Goal: Information Seeking & Learning: Learn about a topic

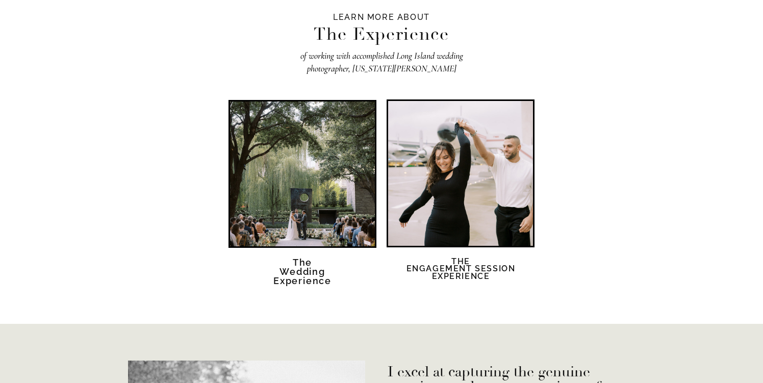
scroll to position [1746, 0]
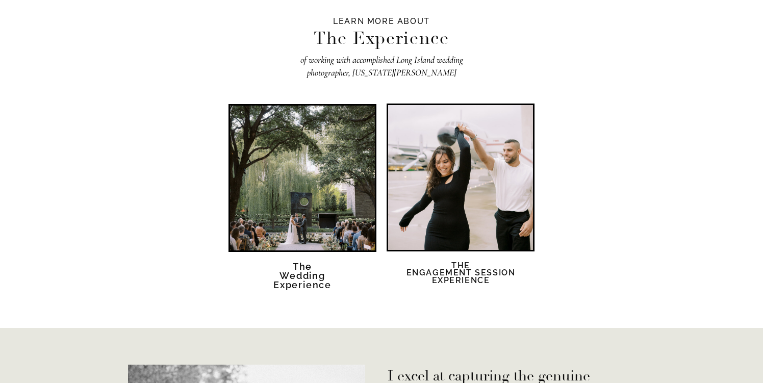
click at [503, 195] on div at bounding box center [460, 177] width 145 height 145
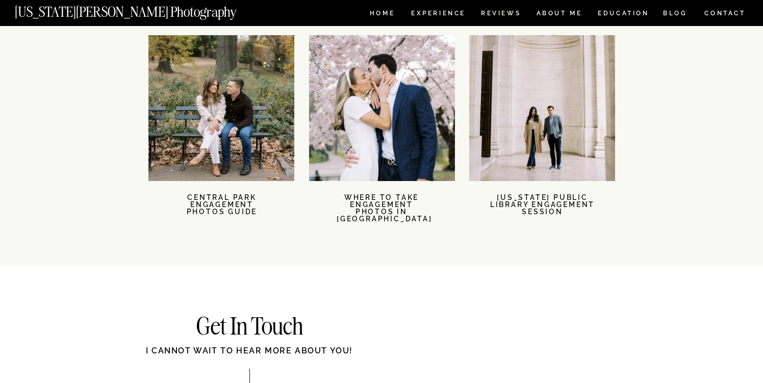
scroll to position [2920, 0]
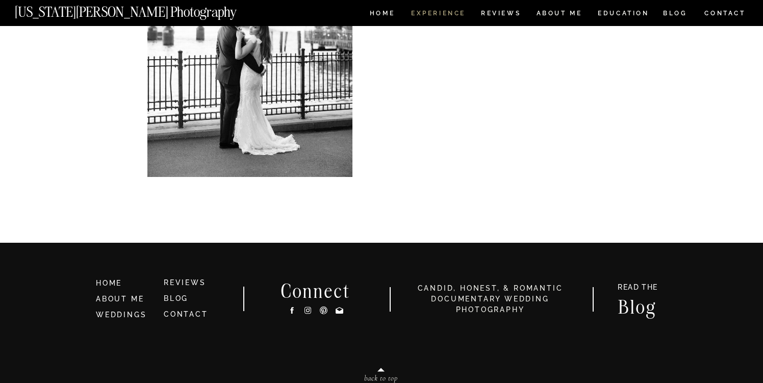
click at [438, 15] on nav "Experience" at bounding box center [438, 14] width 54 height 9
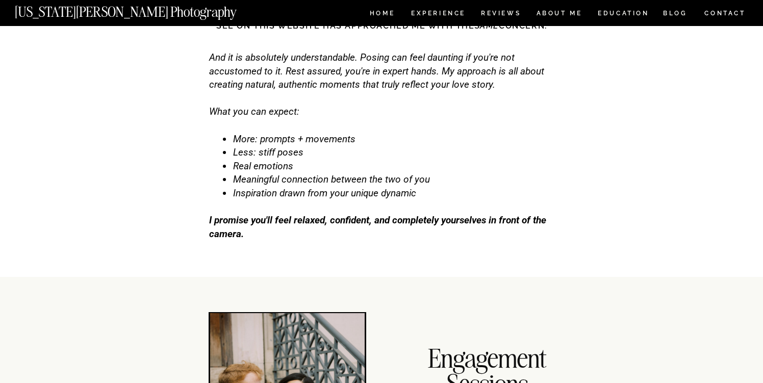
scroll to position [3472, 0]
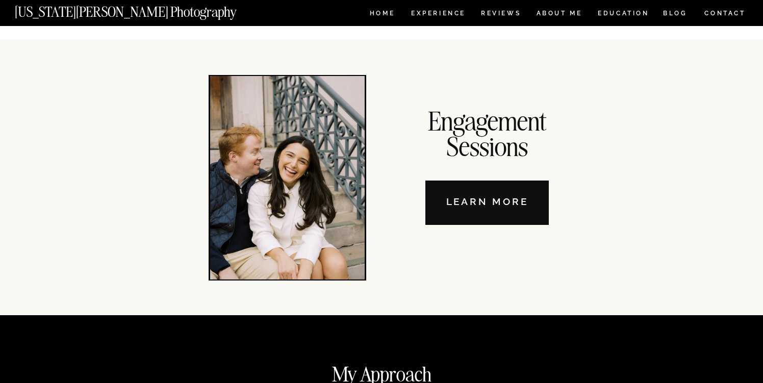
click at [493, 203] on nav "Learn More" at bounding box center [486, 202] width 123 height 44
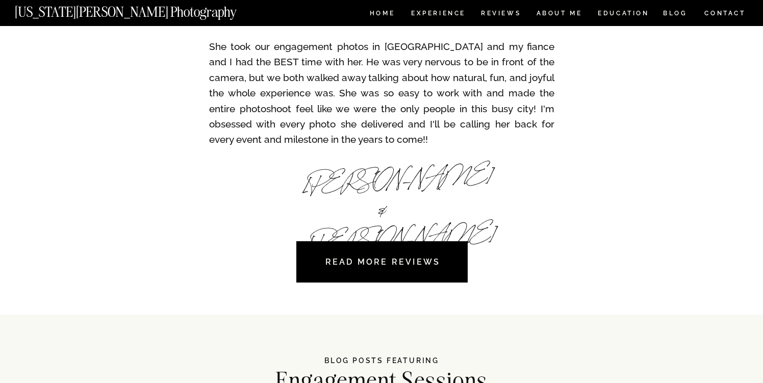
scroll to position [1865, 0]
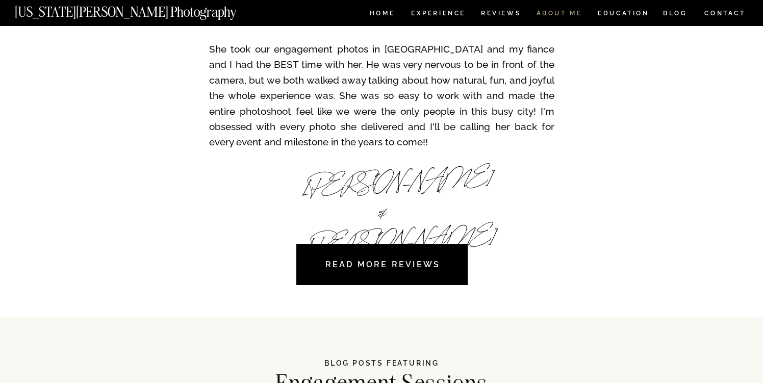
click at [547, 16] on nav "ABOUT ME" at bounding box center [559, 14] width 46 height 9
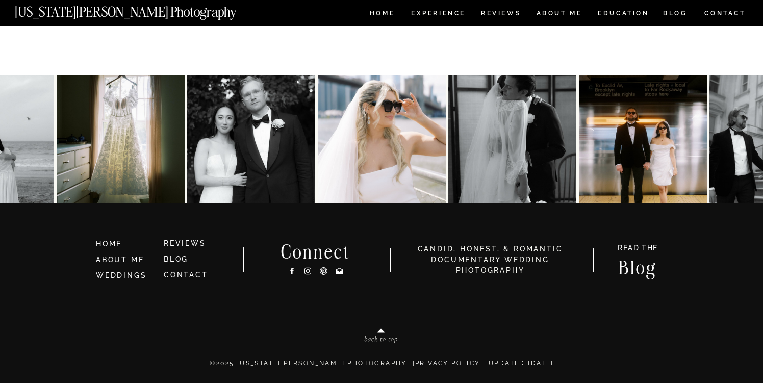
scroll to position [2251, 0]
click at [121, 274] on link "WEDDINGS" at bounding box center [121, 275] width 50 height 8
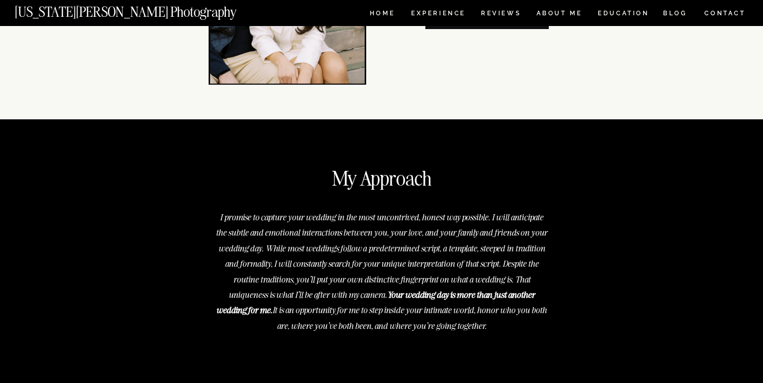
scroll to position [3654, 0]
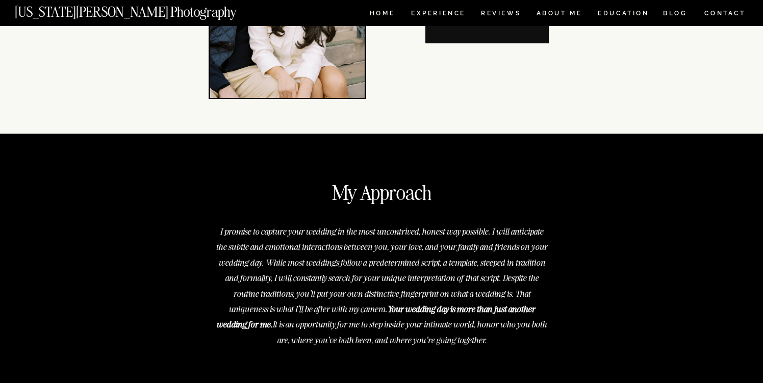
click at [631, 15] on nav "EDUCATION" at bounding box center [623, 14] width 54 height 9
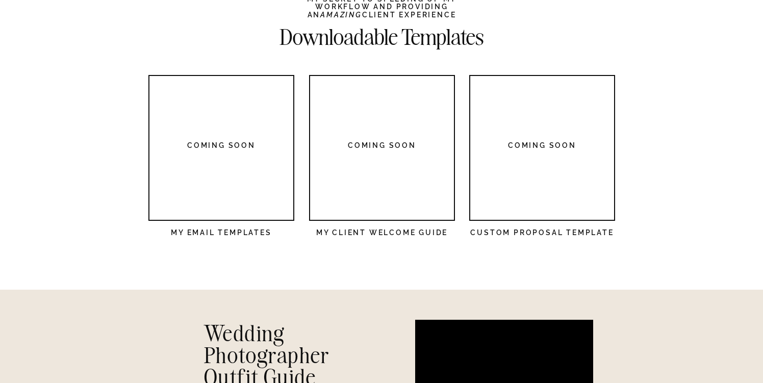
scroll to position [2667, 0]
